Goal: Check status: Check status

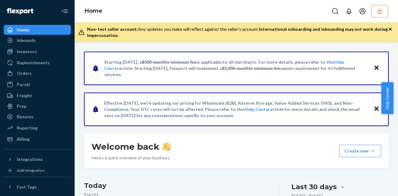
click at [381, 14] on icon "button" at bounding box center [379, 11] width 6 height 6
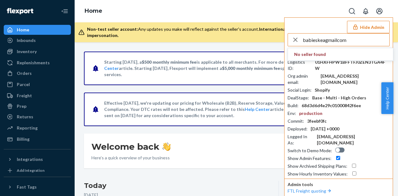
type input "babieskeagmailcom"
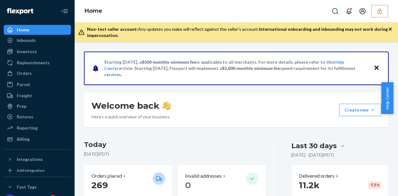
drag, startPoint x: 162, startPoint y: 113, endPoint x: 11, endPoint y: 2, distance: 187.9
click at [37, 46] on div "Inbounds Shipping Plans Problems" at bounding box center [37, 40] width 67 height 11
click at [37, 45] on link "Inbounds" at bounding box center [37, 40] width 67 height 10
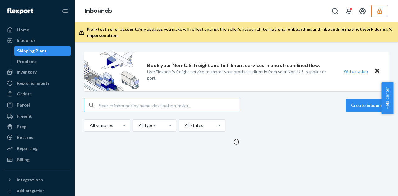
type input "9763943"
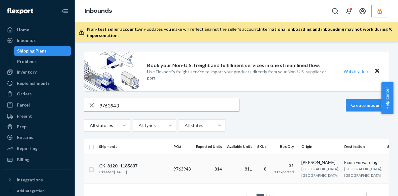
type input "9763943"
click at [140, 165] on div "CK-8120- 1185637 Created May 26, 2025" at bounding box center [134, 169] width 70 height 13
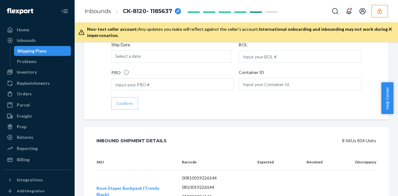
scroll to position [854, 0]
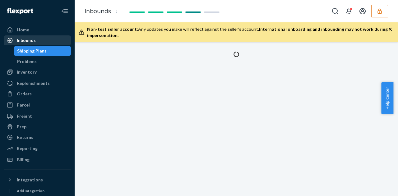
drag, startPoint x: 0, startPoint y: 0, endPoint x: 47, endPoint y: 40, distance: 61.3
click at [38, 40] on div "Inbounds" at bounding box center [37, 40] width 66 height 9
click at [38, 39] on div "Inbounds" at bounding box center [37, 40] width 66 height 9
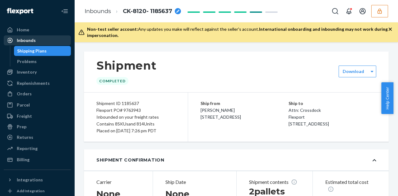
click at [23, 41] on div "Inbounds" at bounding box center [26, 40] width 19 height 6
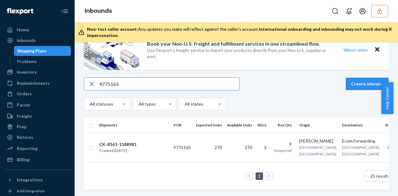
scroll to position [32, 0]
type input "9775165"
click at [166, 141] on div "CK-8161-1188981 Created Jun 2, 2025" at bounding box center [134, 147] width 70 height 13
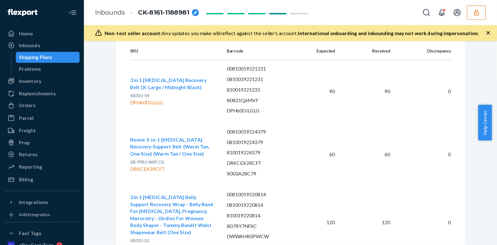
scroll to position [945, 0]
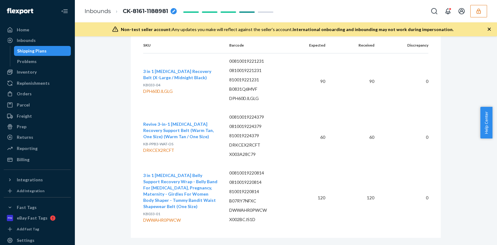
drag, startPoint x: 397, startPoint y: 0, endPoint x: 286, endPoint y: 87, distance: 140.5
click at [286, 87] on p "B0831Q6MVF" at bounding box center [261, 89] width 65 height 6
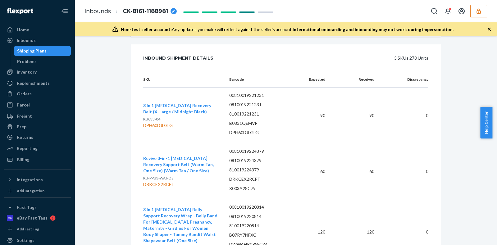
scroll to position [953, 0]
